Goal: Task Accomplishment & Management: Complete application form

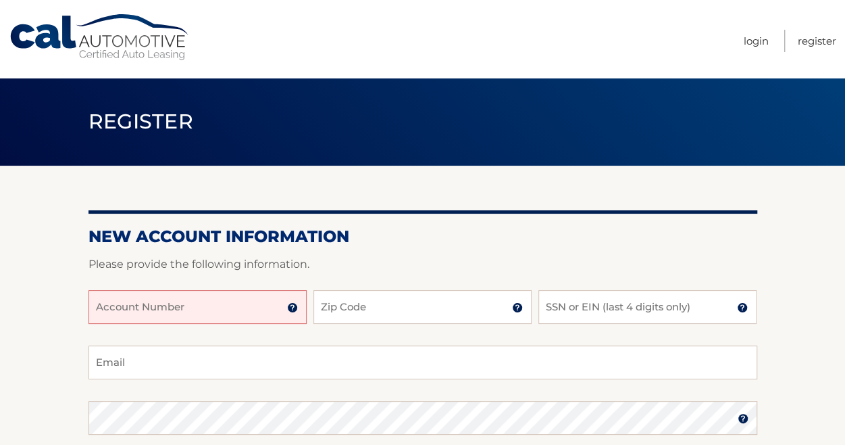
click at [157, 313] on input "Account Number" at bounding box center [198, 307] width 218 height 34
click at [292, 308] on img at bounding box center [292, 307] width 11 height 11
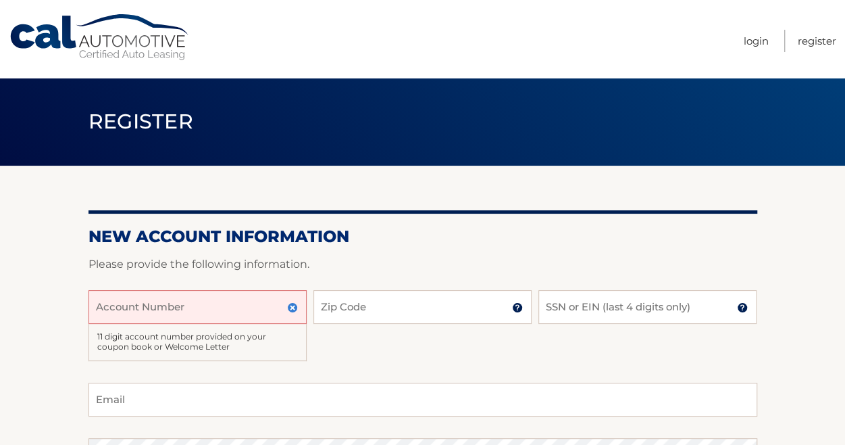
click at [236, 309] on input "Account Number" at bounding box center [198, 307] width 218 height 34
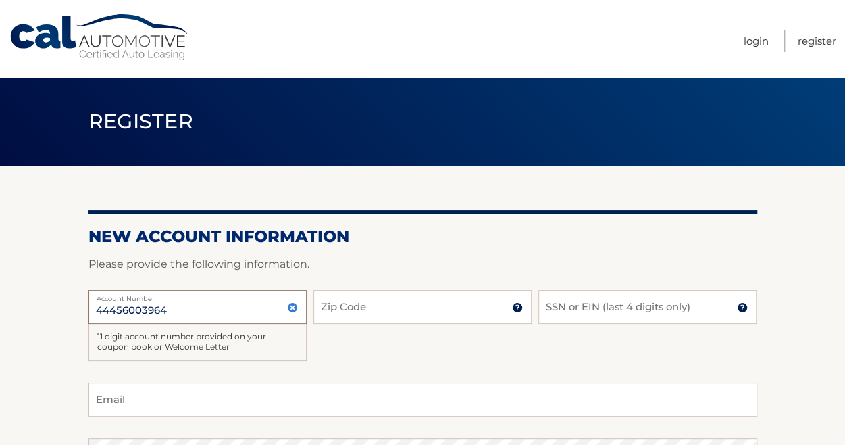
type input "44456003964"
click at [388, 314] on input "Zip Code" at bounding box center [423, 307] width 218 height 34
type input "11743"
type input "jonathan.velez@kllara.com"
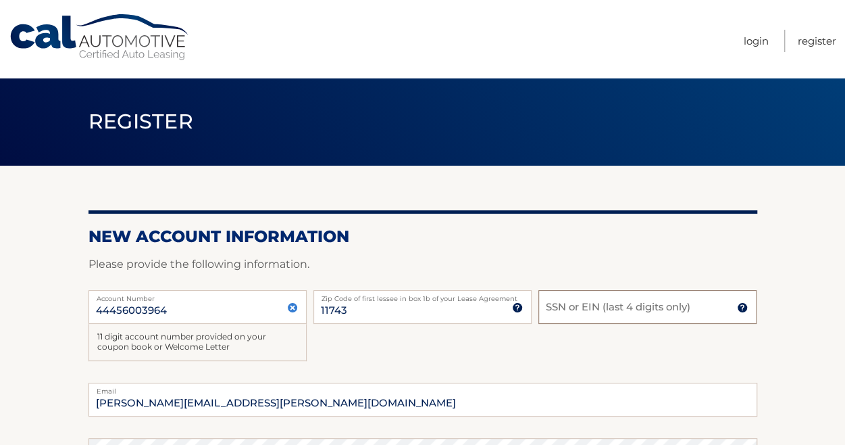
click at [580, 311] on input "SSN or EIN (last 4 digits only)" at bounding box center [647, 307] width 218 height 34
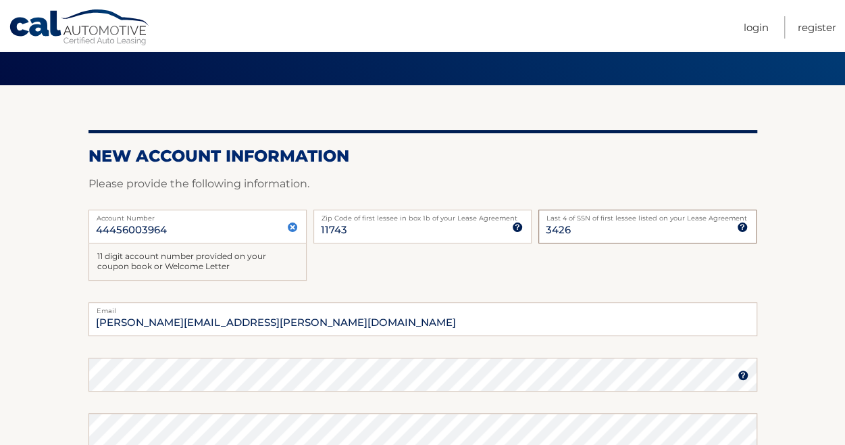
scroll to position [81, 0]
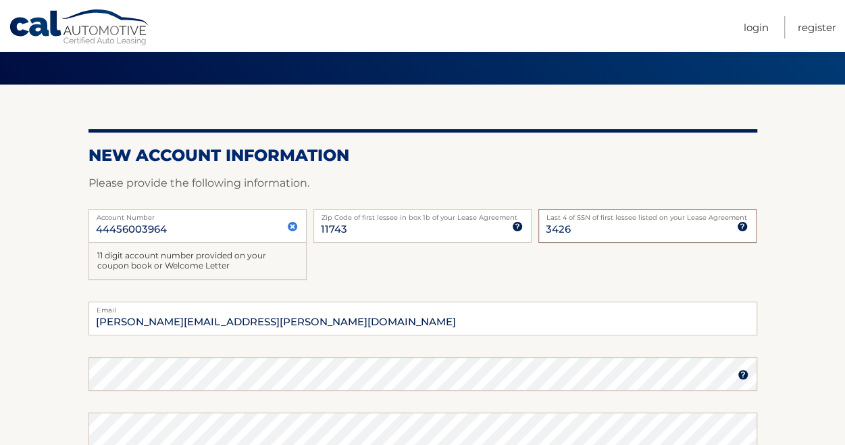
type input "3426"
click at [242, 323] on input "jonathan.velez@kllara.com" at bounding box center [423, 318] width 669 height 34
type input "jmvelez08@gmail.com"
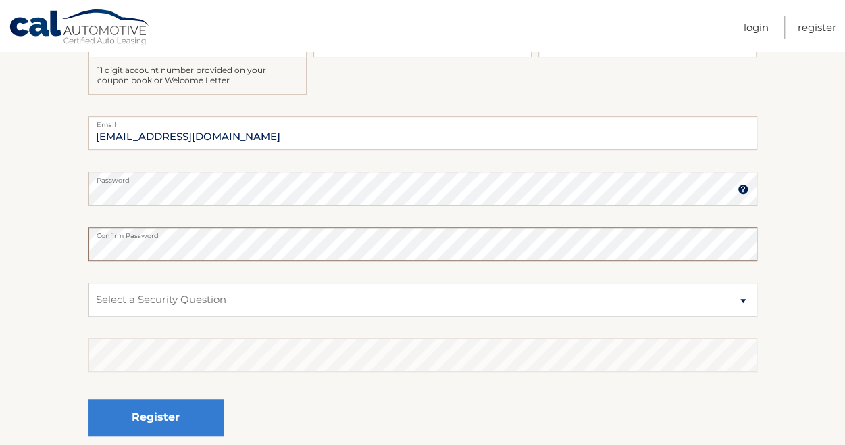
scroll to position [268, 0]
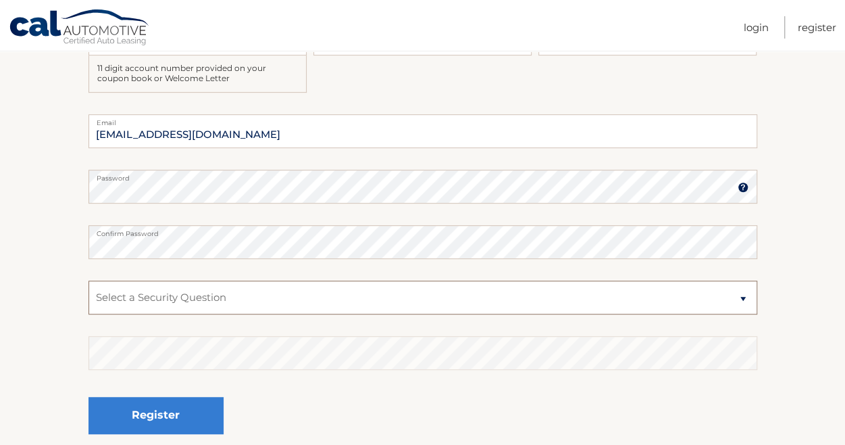
click at [181, 299] on select "Select a Security Question What was the name of your elementary school? What is…" at bounding box center [423, 297] width 669 height 34
select select "1"
click at [89, 280] on select "Select a Security Question What was the name of your elementary school? What is…" at bounding box center [423, 297] width 669 height 34
click at [194, 331] on fieldset "jmvelez08@gmail.com Email Password Password should be a minimum of 6 characters…" at bounding box center [423, 288] width 669 height 348
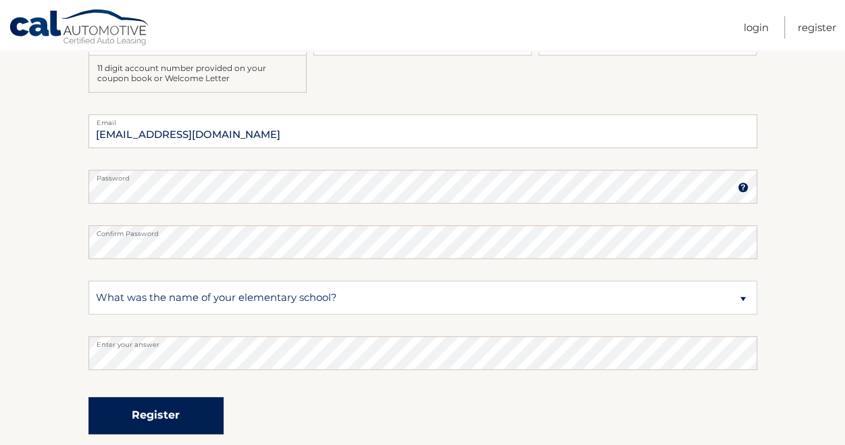
click at [155, 424] on button "Register" at bounding box center [156, 415] width 135 height 37
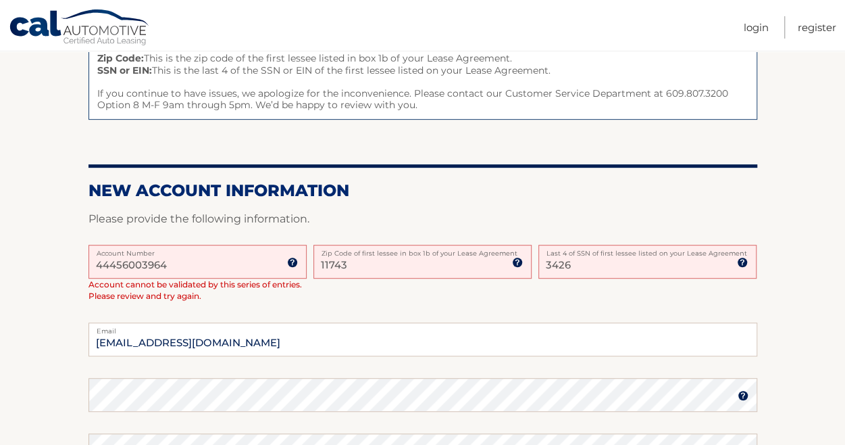
scroll to position [216, 0]
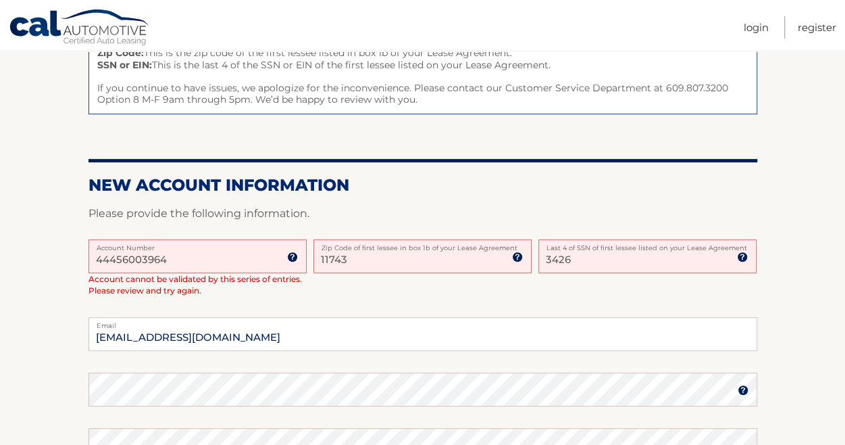
click at [599, 263] on input "3426" at bounding box center [647, 256] width 218 height 34
type input "3"
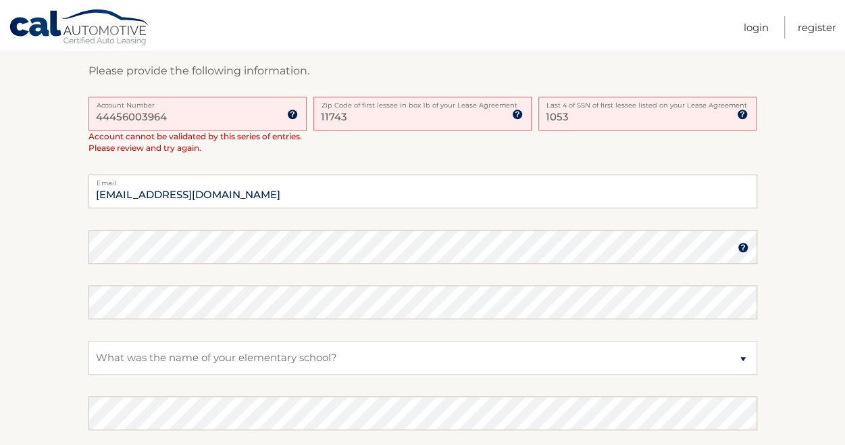
scroll to position [361, 0]
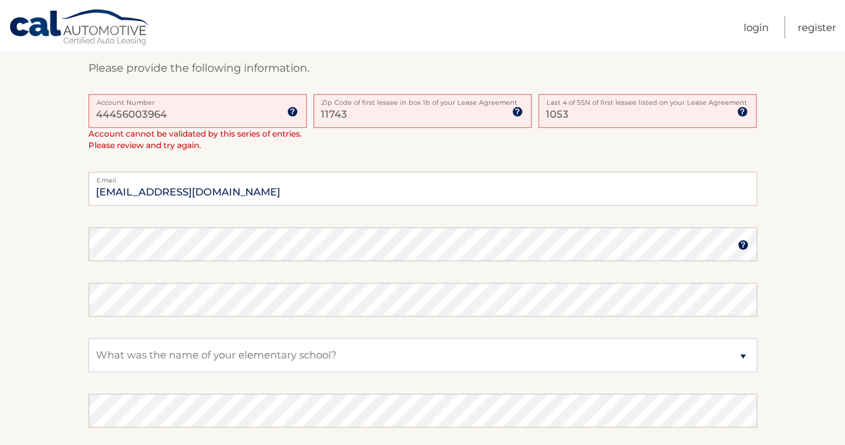
type input "1053"
click at [530, 361] on select "Select a Security Question What was the name of your elementary school? What is…" at bounding box center [423, 355] width 669 height 34
click at [89, 338] on select "Select a Security Question What was the name of your elementary school? What is…" at bounding box center [423, 355] width 669 height 34
click at [268, 366] on fieldset "jmvelez08@gmail.com Email Password Password should be a minimum of 6 characters…" at bounding box center [423, 346] width 669 height 348
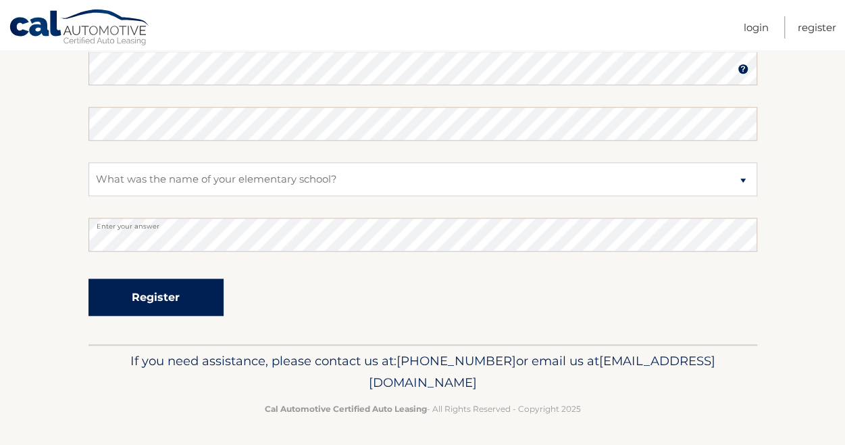
click at [159, 298] on button "Register" at bounding box center [156, 296] width 135 height 37
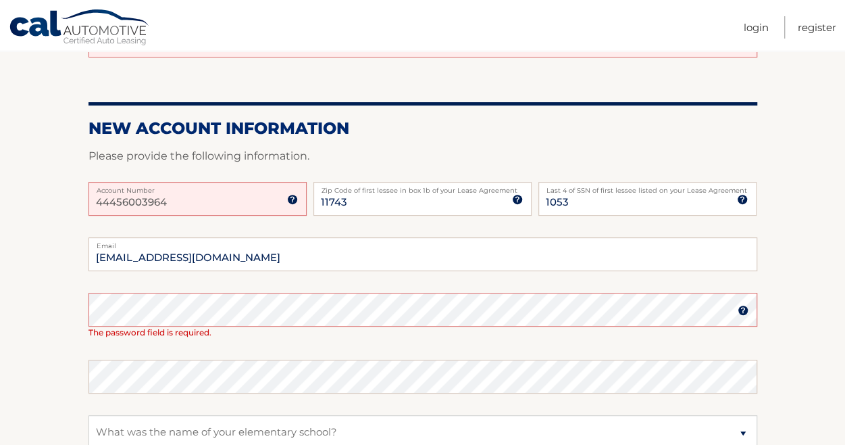
scroll to position [151, 0]
click at [295, 198] on img at bounding box center [292, 198] width 11 height 11
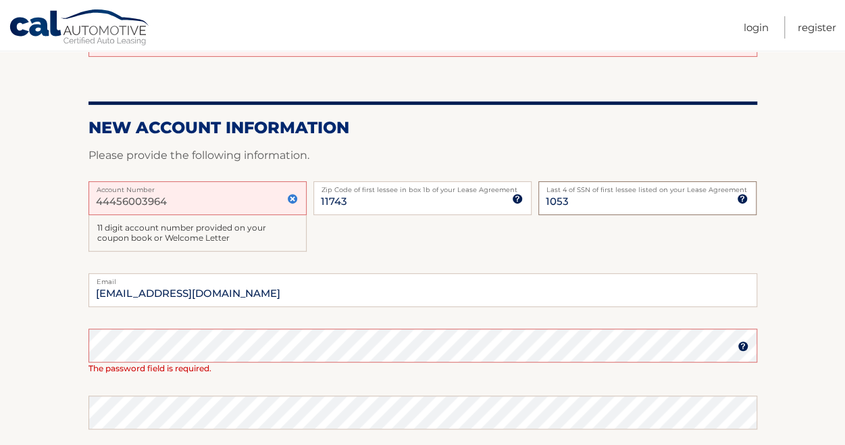
click at [581, 203] on input "1053" at bounding box center [647, 198] width 218 height 34
type input "1"
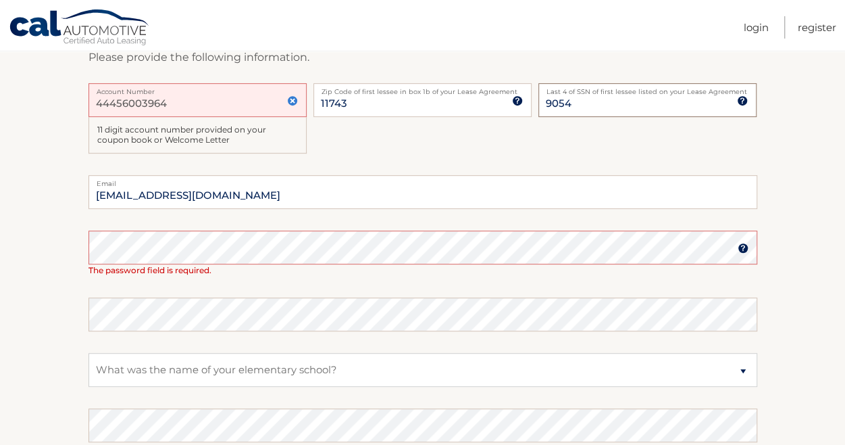
type input "9054"
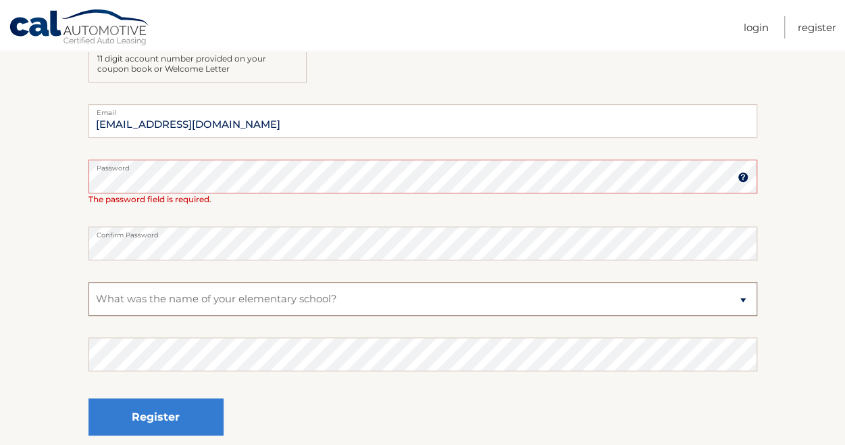
scroll to position [322, 0]
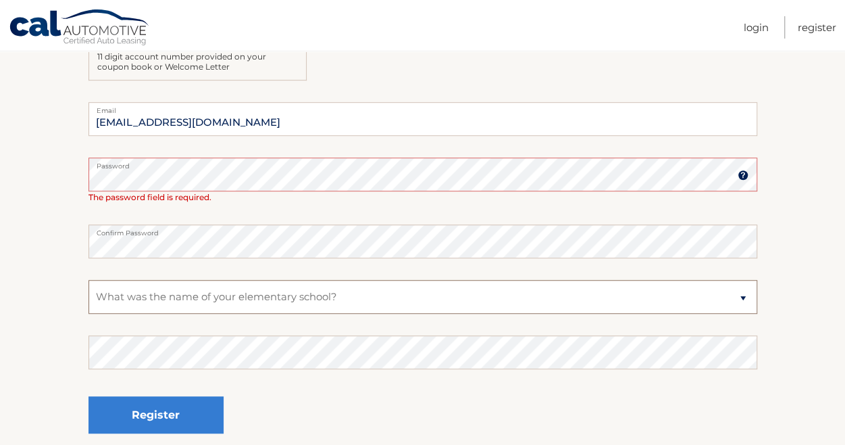
click at [332, 299] on select "Select a Security Question What was the name of your elementary school? What is…" at bounding box center [423, 297] width 669 height 34
click at [89, 280] on select "Select a Security Question What was the name of your elementary school? What is…" at bounding box center [423, 297] width 669 height 34
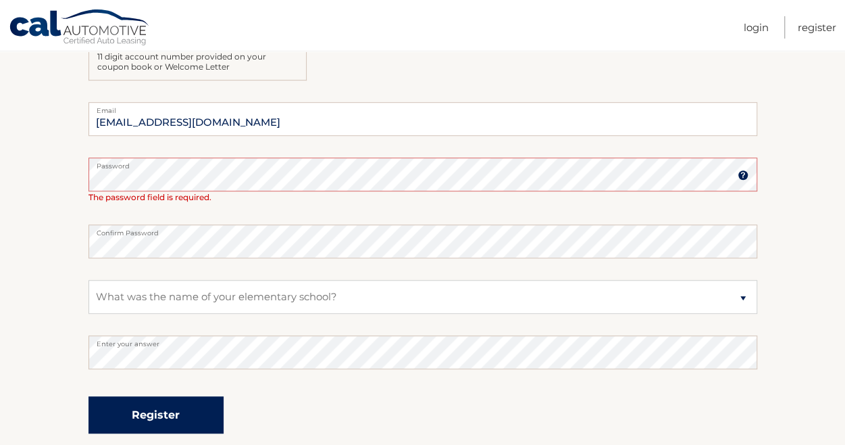
click at [180, 414] on button "Register" at bounding box center [156, 414] width 135 height 37
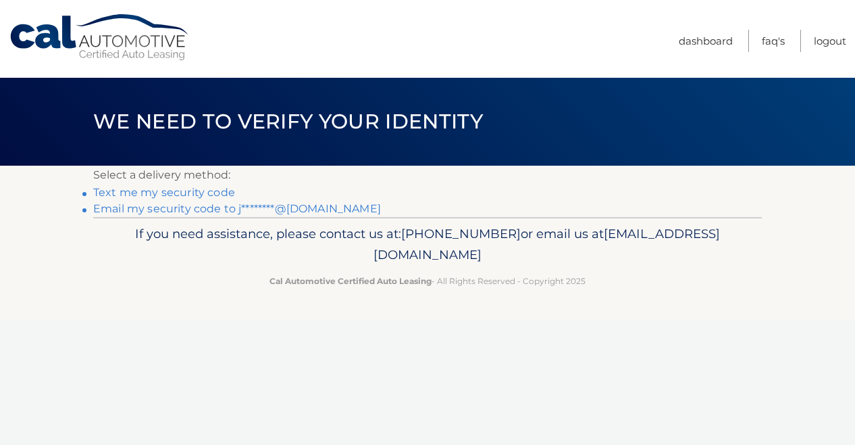
click at [200, 191] on link "Text me my security code" at bounding box center [164, 192] width 142 height 13
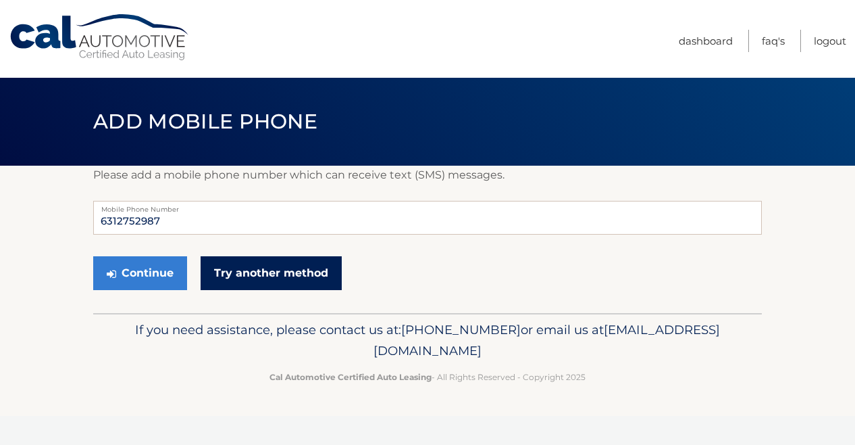
click at [264, 284] on link "Try another method" at bounding box center [271, 273] width 141 height 34
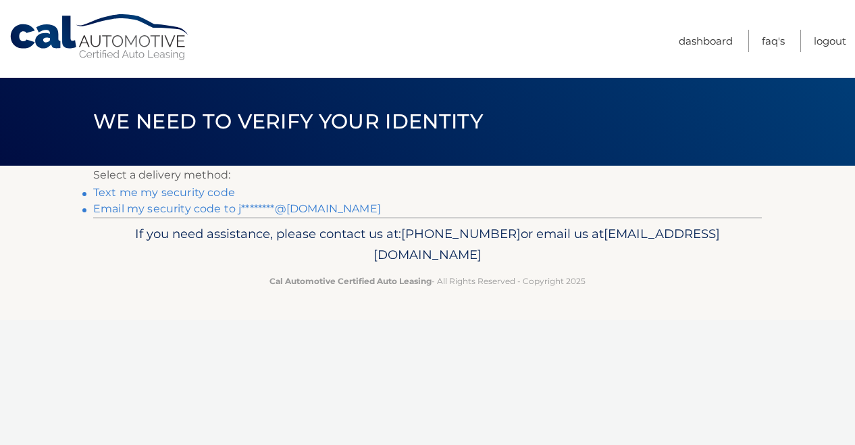
click at [195, 211] on link "Email my security code to j********@gmail.com" at bounding box center [237, 208] width 288 height 13
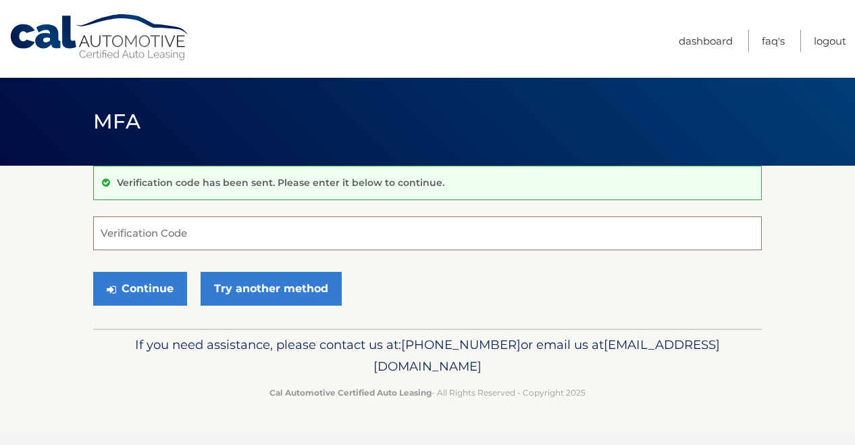
click at [191, 237] on input "Verification Code" at bounding box center [427, 233] width 669 height 34
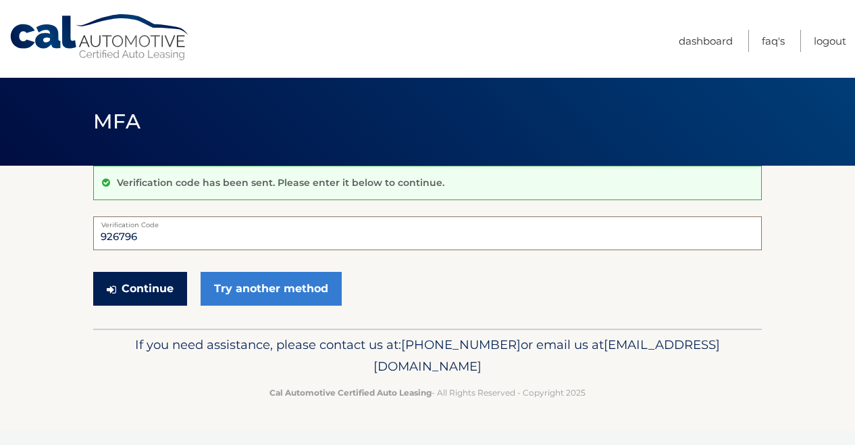
type input "926796"
click at [159, 280] on button "Continue" at bounding box center [140, 289] width 94 height 34
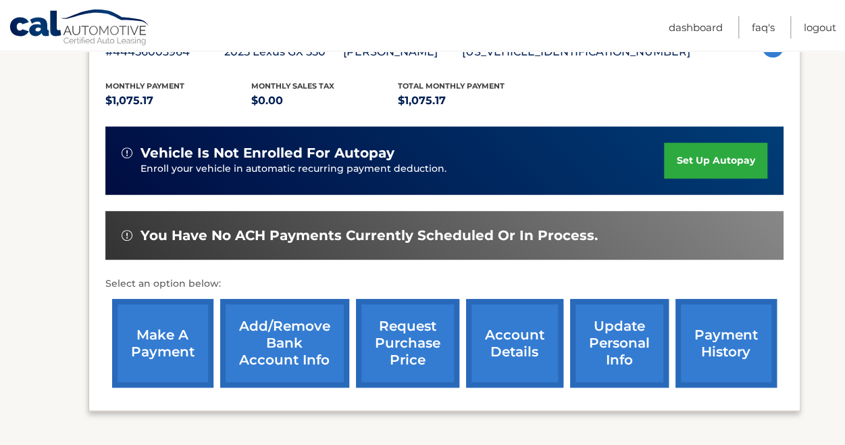
scroll to position [264, 0]
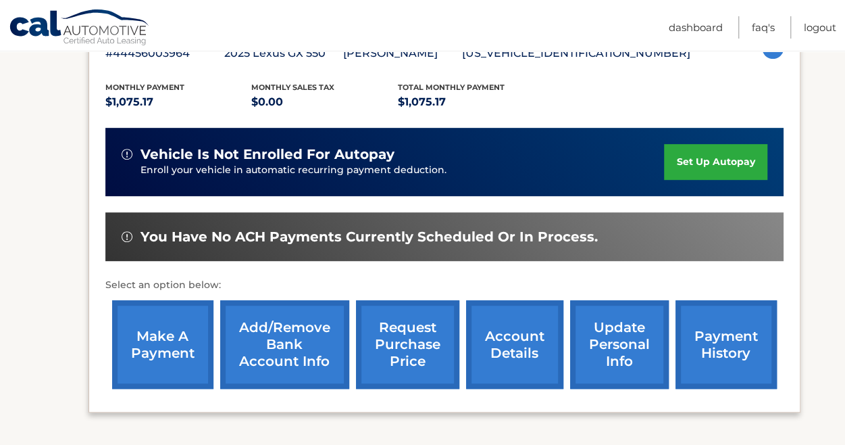
click at [160, 328] on link "make a payment" at bounding box center [162, 344] width 101 height 89
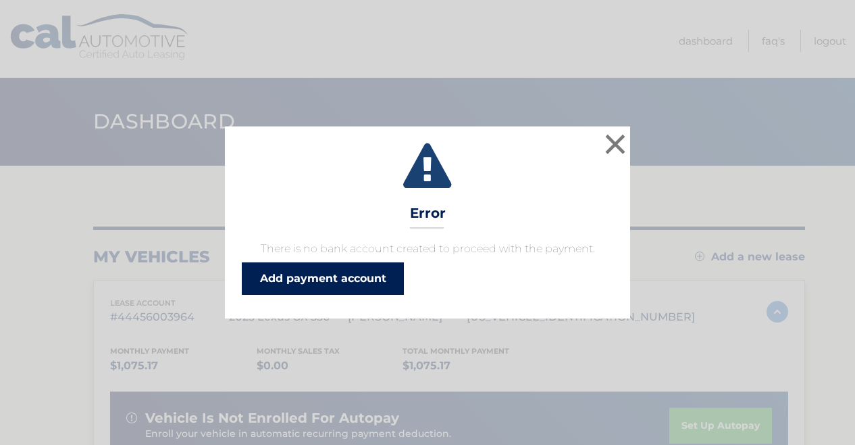
click at [321, 282] on link "Add payment account" at bounding box center [323, 278] width 162 height 32
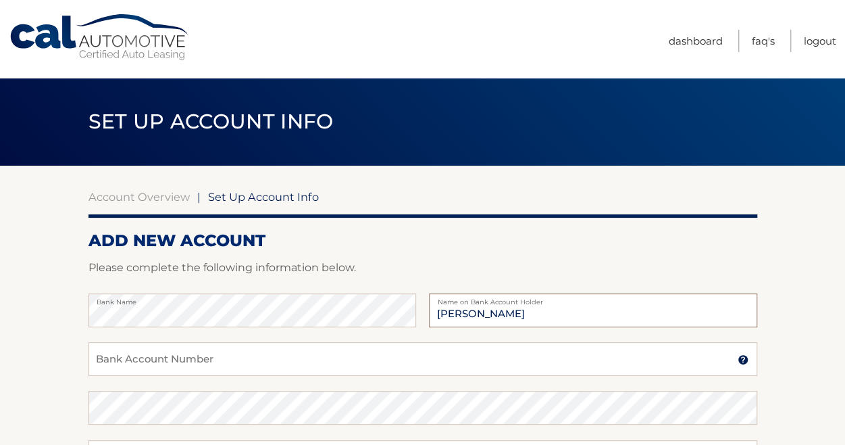
type input "[PERSON_NAME]"
click at [238, 354] on input "Bank Account Number" at bounding box center [423, 359] width 669 height 34
type input "7010940049"
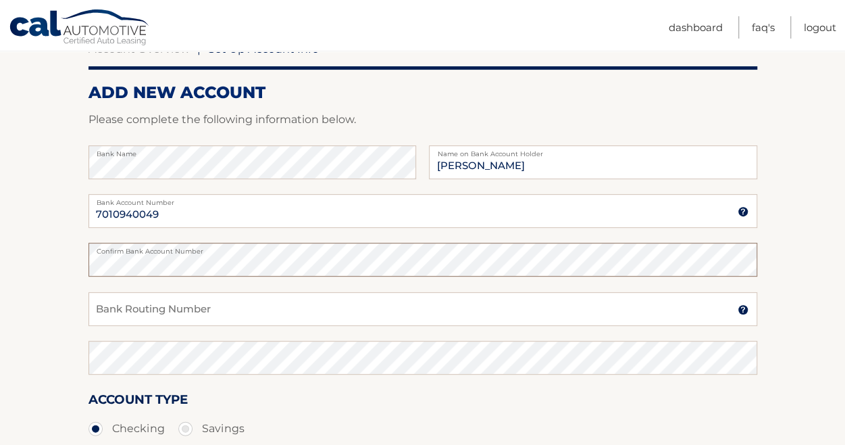
scroll to position [150, 0]
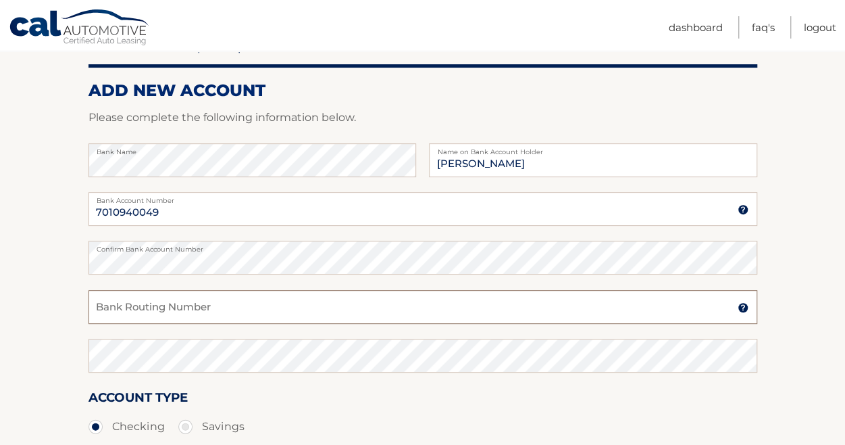
click at [178, 307] on input "Bank Routing Number" at bounding box center [423, 307] width 669 height 34
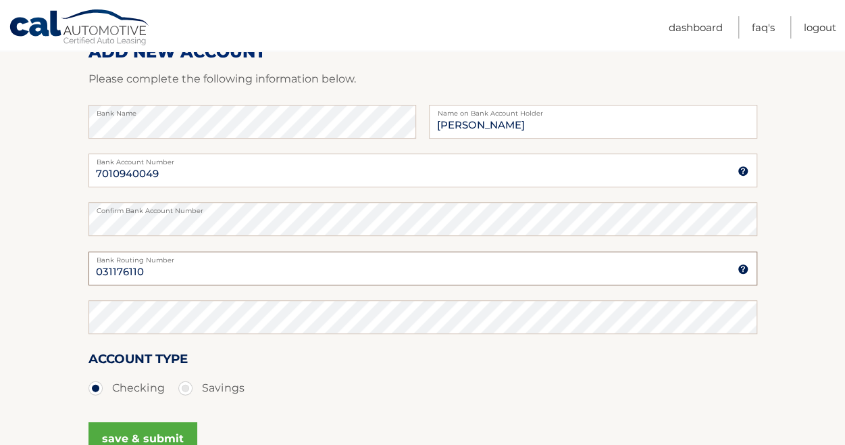
scroll to position [192, 0]
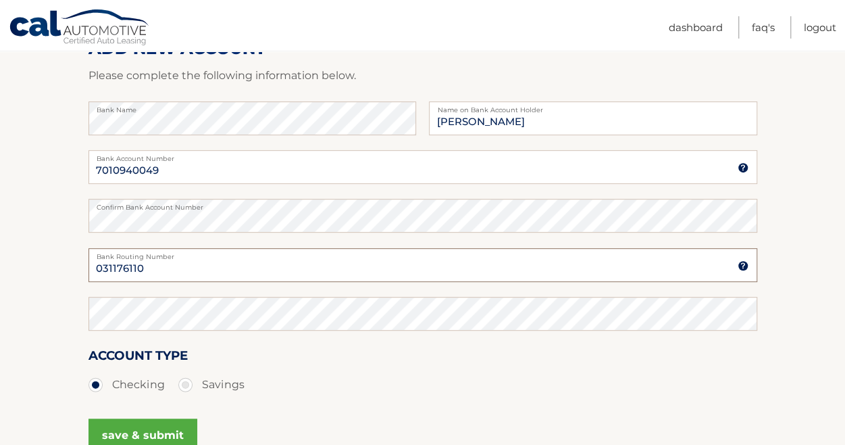
type input "031176110"
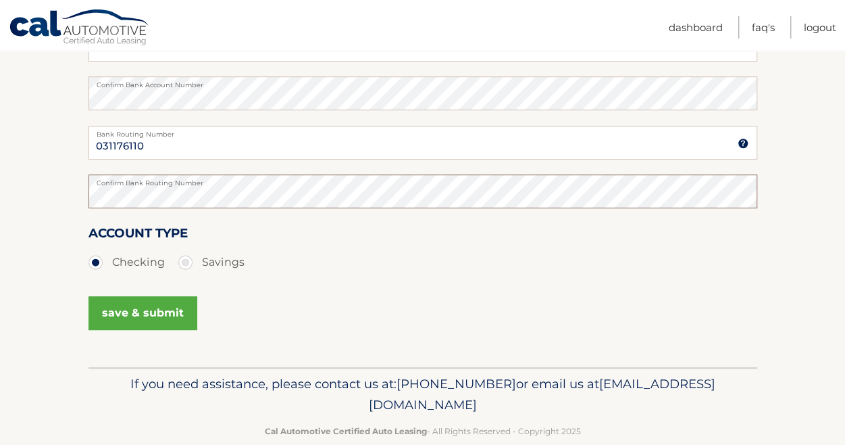
scroll to position [316, 0]
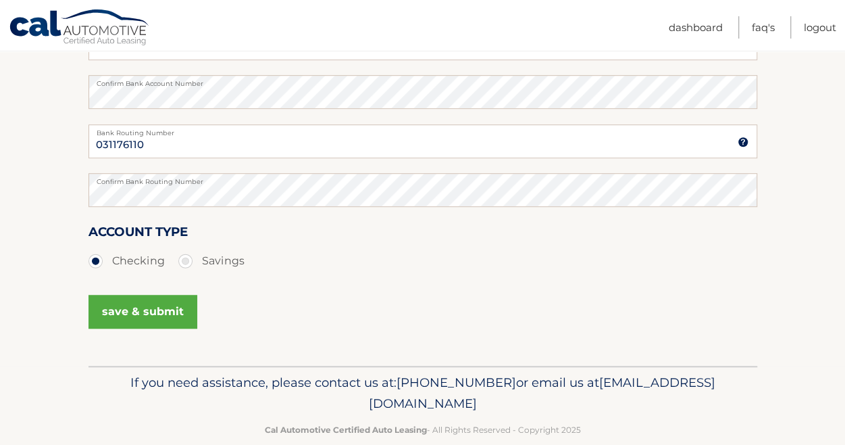
click at [145, 320] on button "save & submit" at bounding box center [143, 312] width 109 height 34
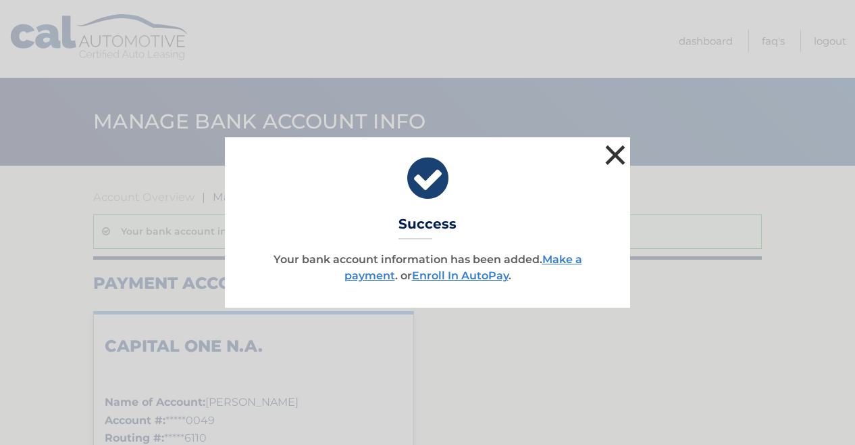
click at [618, 153] on button "×" at bounding box center [615, 154] width 27 height 27
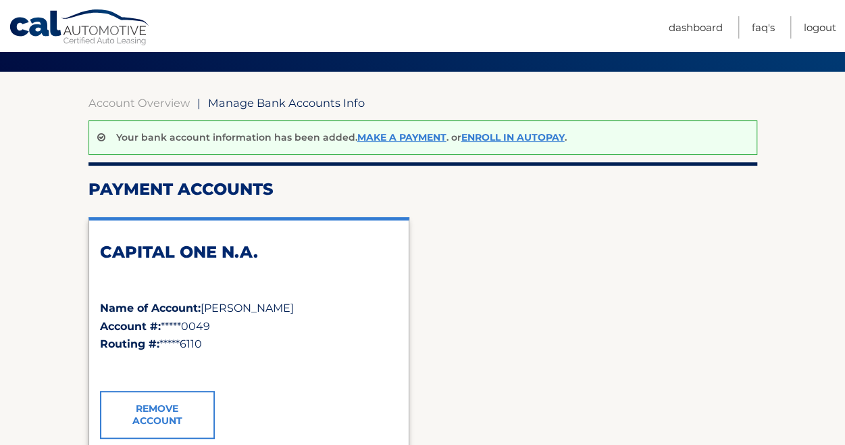
scroll to position [93, 0]
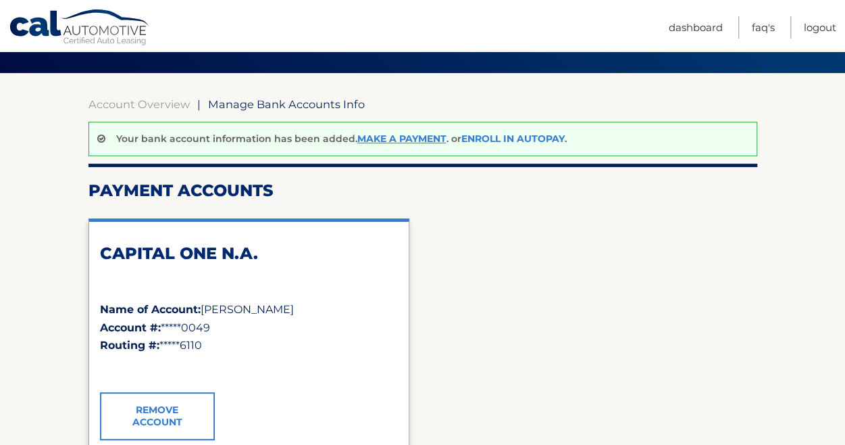
click at [514, 136] on link "Enroll In AutoPay" at bounding box center [512, 138] width 103 height 12
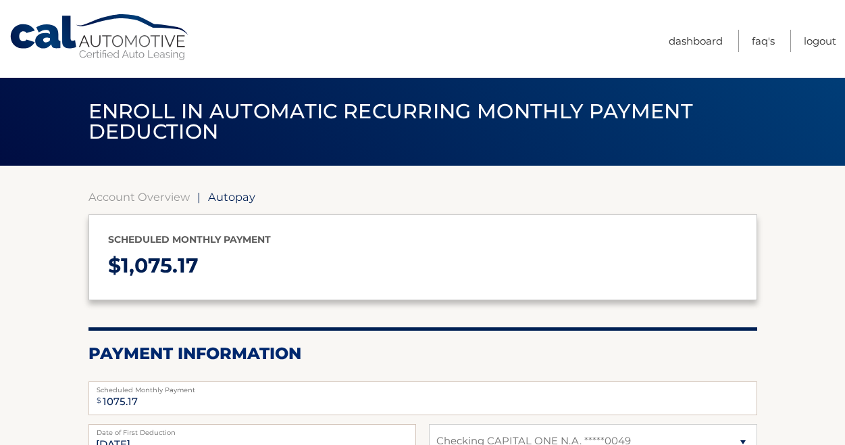
select select "ZjNkYWQ2NGQtMGEyZS00YTQzLWJiZDktMDEwNjY0YzkzZmE4"
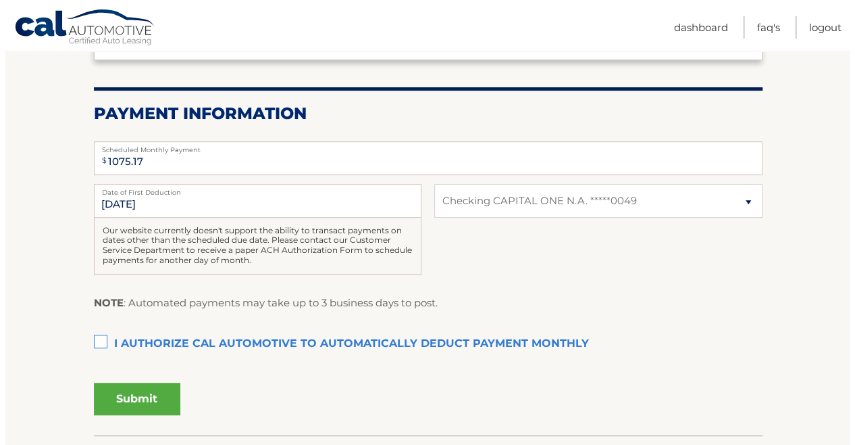
scroll to position [245, 0]
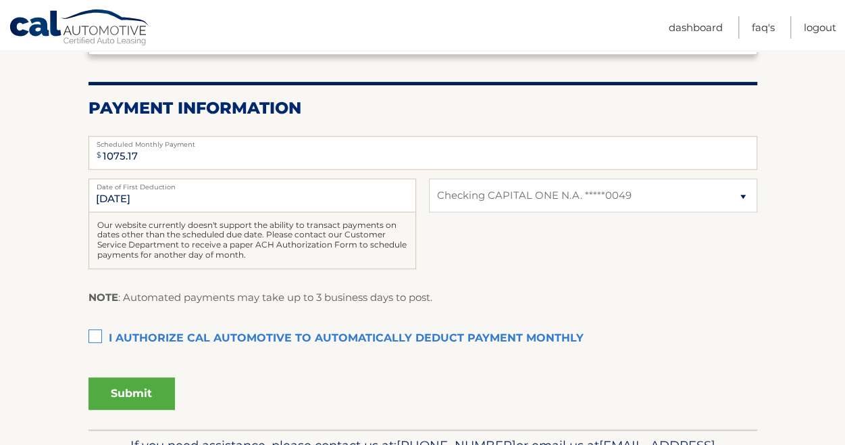
click at [94, 340] on label "I authorize cal automotive to automatically deduct payment monthly This checkbo…" at bounding box center [423, 338] width 669 height 27
click at [0, 0] on input "I authorize cal automotive to automatically deduct payment monthly This checkbo…" at bounding box center [0, 0] width 0 height 0
click at [136, 398] on button "Submit" at bounding box center [132, 393] width 86 height 32
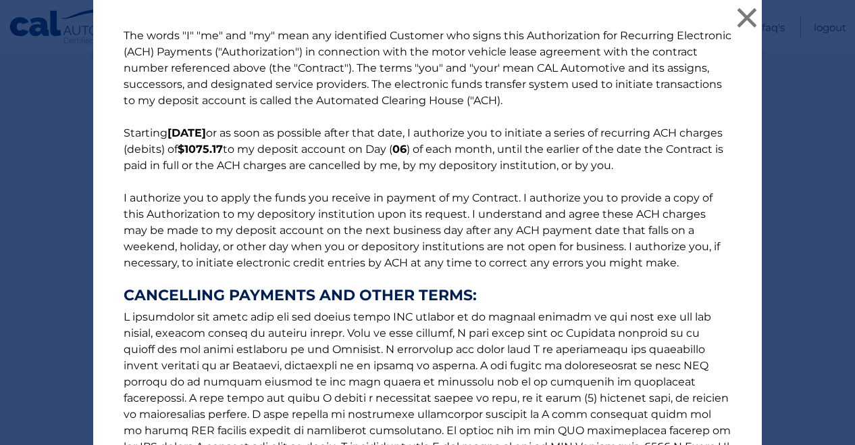
scroll to position [193, 0]
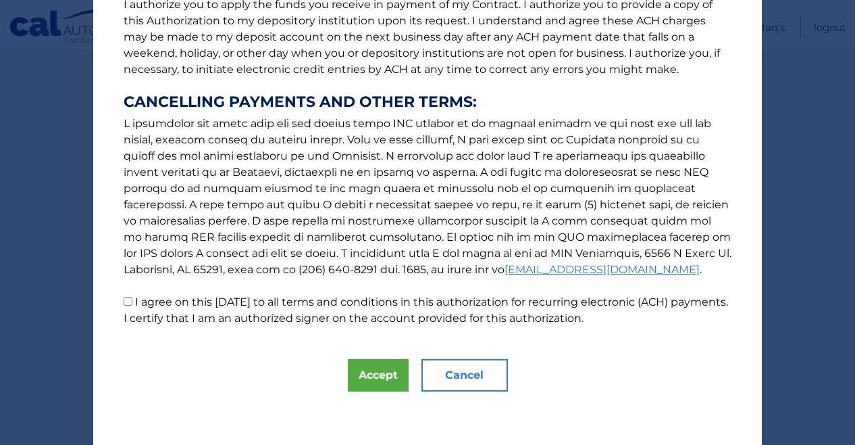
click at [124, 301] on input "I agree on this [DATE] to all terms and conditions in this authorization for re…" at bounding box center [128, 301] width 9 height 9
checkbox input "true"
click at [359, 378] on button "Accept" at bounding box center [378, 375] width 61 height 32
